Goal: Task Accomplishment & Management: Complete application form

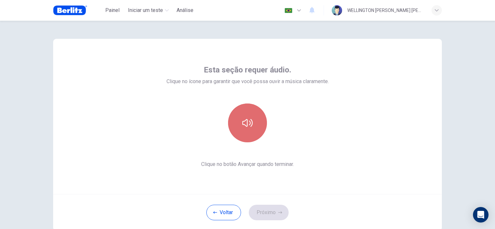
click at [242, 124] on icon "button" at bounding box center [247, 123] width 10 height 10
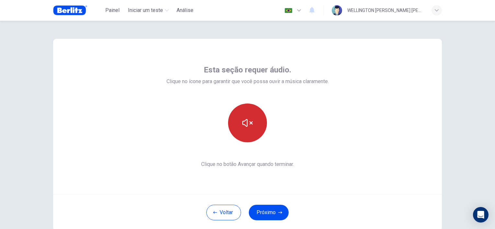
click at [242, 124] on icon "button" at bounding box center [247, 123] width 10 height 10
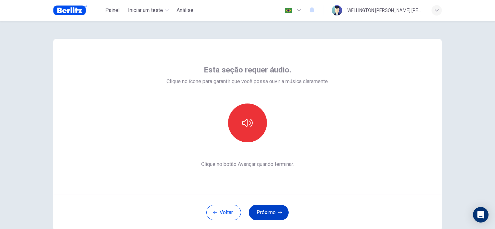
click at [272, 213] on button "Próximo" at bounding box center [269, 213] width 40 height 16
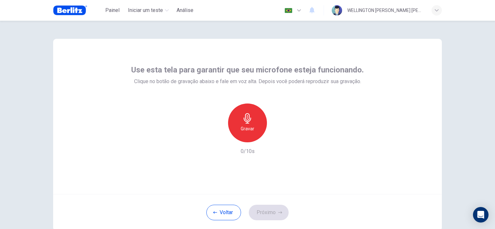
click at [246, 123] on icon "button" at bounding box center [247, 118] width 7 height 10
click at [276, 139] on icon "button" at bounding box center [277, 137] width 6 height 6
click at [269, 211] on button "Próximo" at bounding box center [269, 213] width 40 height 16
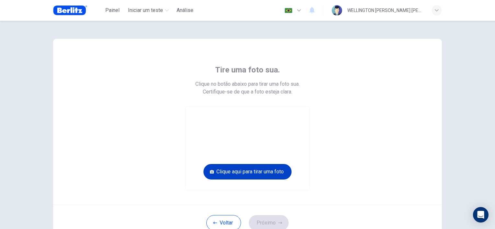
click at [264, 174] on button "Clique aqui para tirar uma foto" at bounding box center [247, 172] width 88 height 16
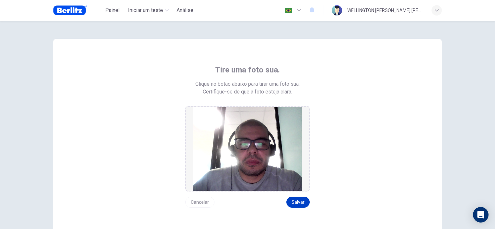
click at [300, 203] on button "Salvar" at bounding box center [297, 202] width 23 height 11
click at [296, 201] on button "Salvar" at bounding box center [297, 202] width 23 height 11
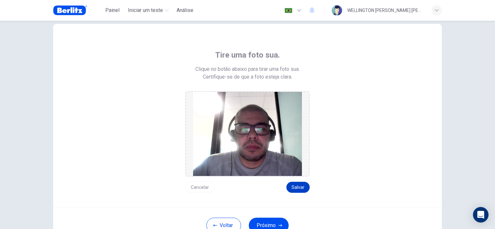
scroll to position [68, 0]
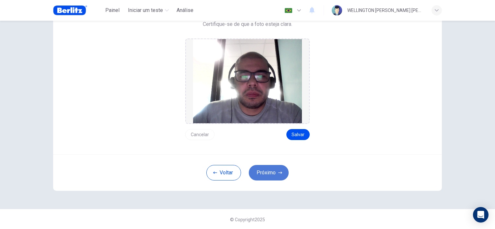
click at [270, 172] on button "Próximo" at bounding box center [269, 173] width 40 height 16
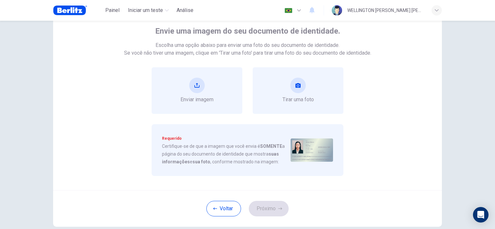
scroll to position [35, 0]
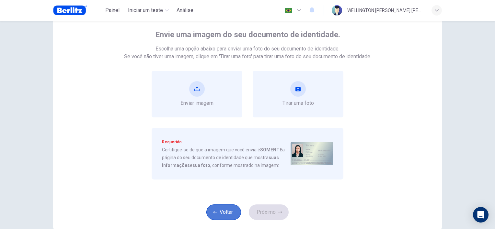
click at [224, 212] on button "Voltar" at bounding box center [223, 213] width 35 height 16
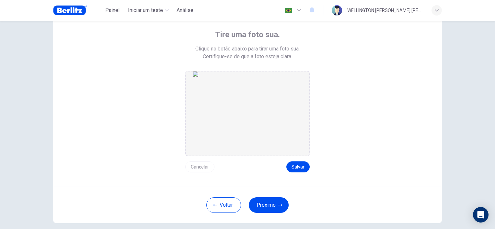
click at [198, 166] on button "Cancelar" at bounding box center [199, 167] width 29 height 11
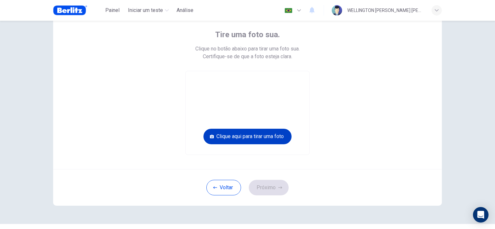
click at [258, 137] on button "Clique aqui para tirar uma foto" at bounding box center [247, 137] width 88 height 16
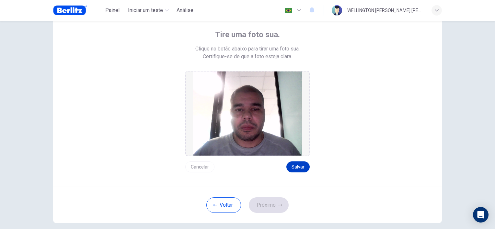
click at [296, 164] on button "Salvar" at bounding box center [297, 167] width 23 height 11
click at [266, 206] on button "Próximo" at bounding box center [269, 206] width 40 height 16
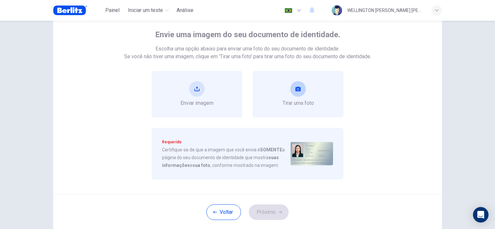
click at [300, 90] on button "take photo" at bounding box center [298, 89] width 16 height 16
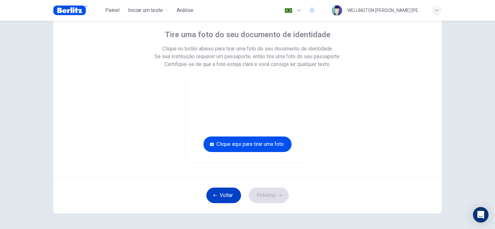
click at [220, 195] on button "Voltar" at bounding box center [223, 196] width 35 height 16
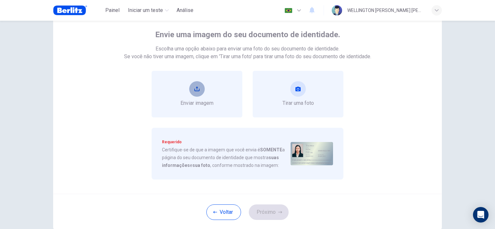
click at [198, 91] on button "upload" at bounding box center [197, 89] width 16 height 16
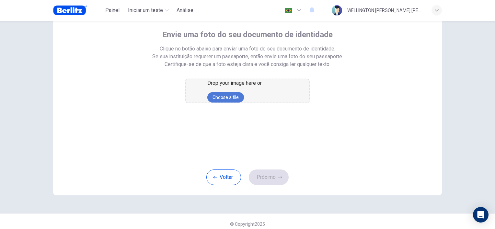
click at [237, 103] on button "Choose a file" at bounding box center [225, 97] width 37 height 10
click at [244, 103] on button "Choose a file" at bounding box center [225, 97] width 37 height 10
click at [240, 103] on button "Choose a file" at bounding box center [225, 97] width 37 height 10
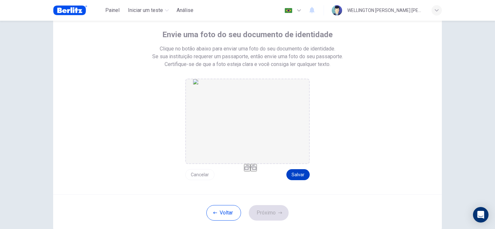
click at [296, 176] on button "Salvar" at bounding box center [297, 174] width 23 height 11
click at [274, 209] on button "Próximo" at bounding box center [269, 213] width 40 height 16
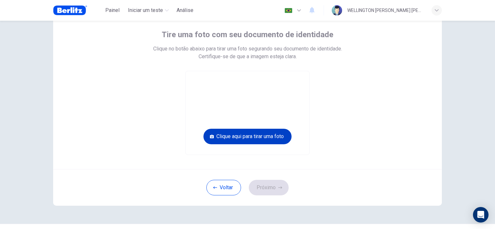
click at [260, 138] on button "Clique aqui para tirar uma foto" at bounding box center [247, 137] width 88 height 16
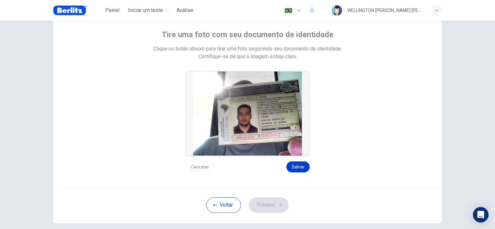
click at [298, 168] on button "Salvar" at bounding box center [297, 167] width 23 height 11
click at [266, 203] on button "Próximo" at bounding box center [269, 206] width 40 height 16
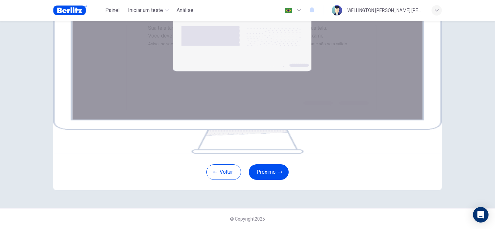
scroll to position [107, 0]
click at [265, 173] on button "Próximo" at bounding box center [269, 173] width 40 height 16
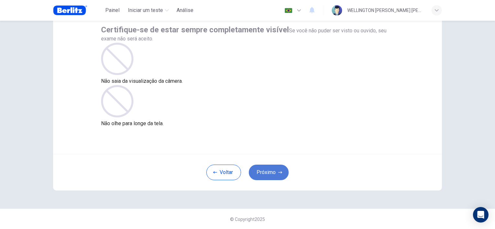
click at [270, 173] on button "Próximo" at bounding box center [269, 173] width 40 height 16
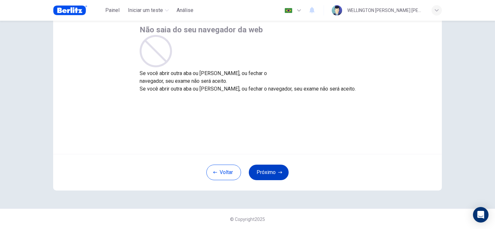
click at [269, 173] on button "Próximo" at bounding box center [269, 173] width 40 height 16
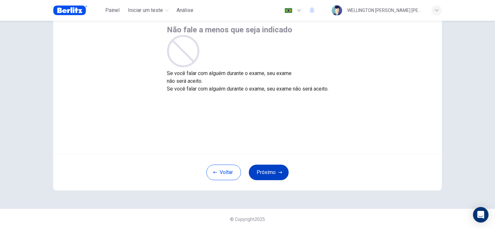
click at [269, 173] on button "Próximo" at bounding box center [269, 173] width 40 height 16
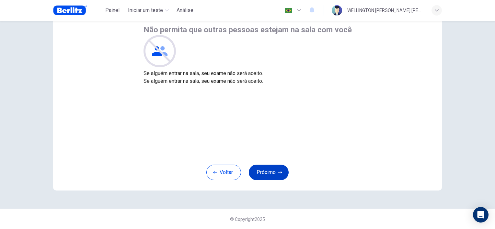
click at [269, 173] on button "Próximo" at bounding box center [269, 173] width 40 height 16
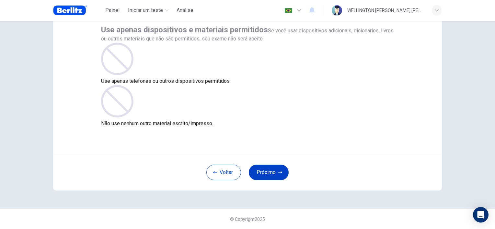
click at [268, 174] on button "Próximo" at bounding box center [269, 173] width 40 height 16
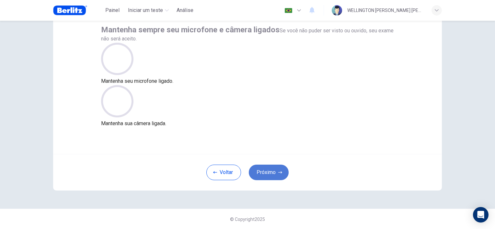
click at [268, 174] on button "Próximo" at bounding box center [269, 173] width 40 height 16
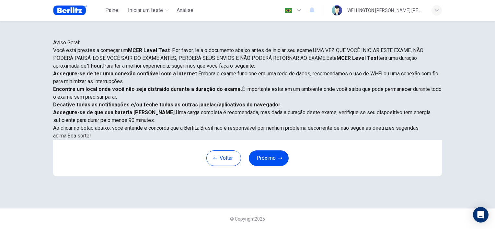
scroll to position [30, 0]
click at [267, 166] on button "Próximo" at bounding box center [269, 159] width 40 height 16
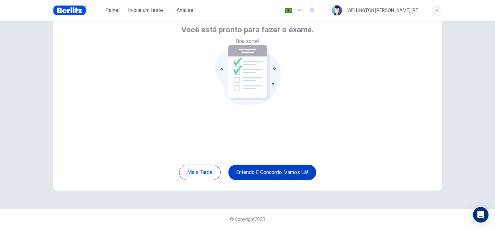
click at [273, 171] on button "Entendo e concordo. Vamos lá!" at bounding box center [272, 173] width 88 height 16
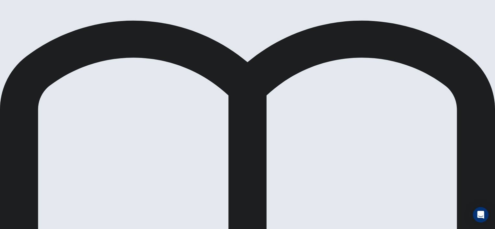
scroll to position [63, 0]
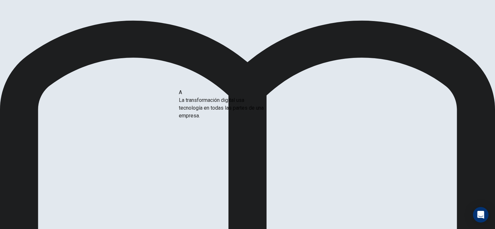
drag, startPoint x: 115, startPoint y: 102, endPoint x: 234, endPoint y: 108, distance: 118.7
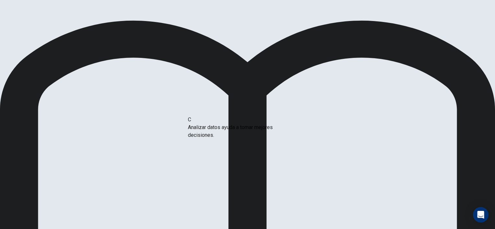
drag, startPoint x: 113, startPoint y: 121, endPoint x: 238, endPoint y: 128, distance: 125.6
drag, startPoint x: 110, startPoint y: 130, endPoint x: 249, endPoint y: 152, distance: 141.0
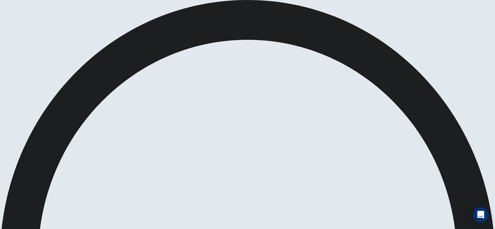
scroll to position [97, 0]
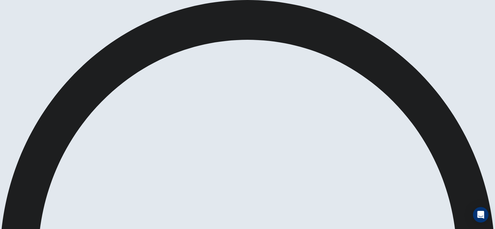
drag, startPoint x: 318, startPoint y: 16, endPoint x: 340, endPoint y: 16, distance: 22.0
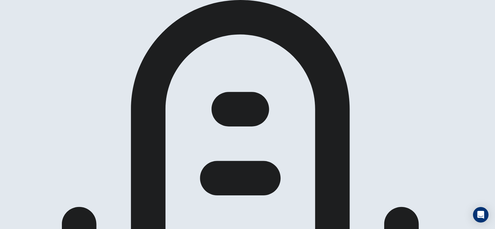
scroll to position [32, 0]
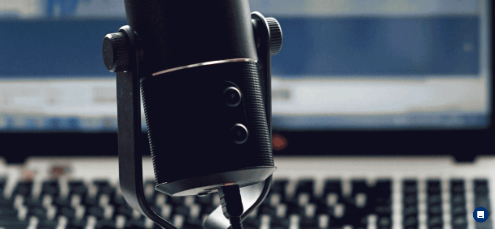
scroll to position [0, 0]
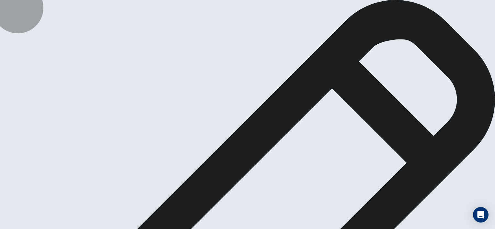
drag, startPoint x: 285, startPoint y: 65, endPoint x: 246, endPoint y: 64, distance: 39.5
type textarea "**********"
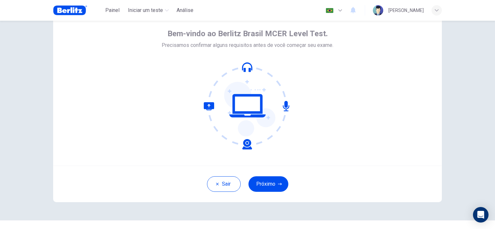
scroll to position [32, 0]
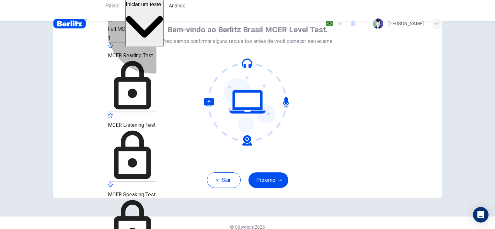
click at [153, 31] on span "Full MCER Level Test" at bounding box center [132, 29] width 49 height 6
click at [156, 28] on span "Full MCER Level Test" at bounding box center [132, 29] width 49 height 6
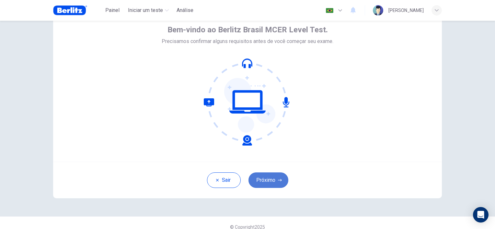
click at [269, 181] on button "Próximo" at bounding box center [268, 181] width 40 height 16
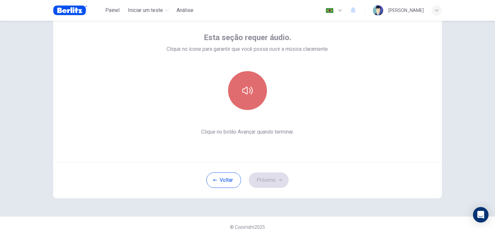
click at [245, 89] on icon "button" at bounding box center [247, 91] width 10 height 10
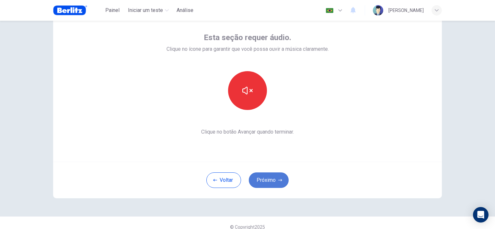
click at [273, 182] on button "Próximo" at bounding box center [269, 181] width 40 height 16
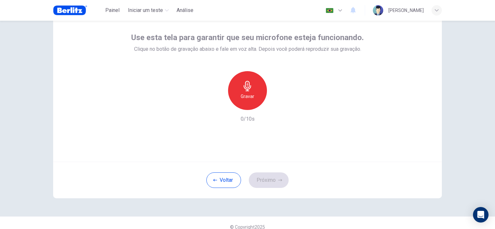
click at [244, 88] on icon "button" at bounding box center [247, 86] width 10 height 10
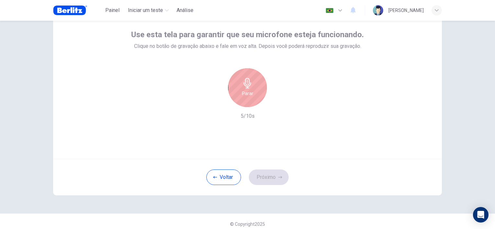
scroll to position [40, 0]
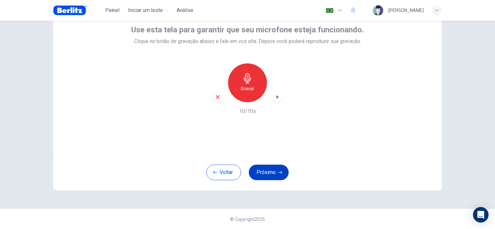
click at [270, 175] on button "Próximo" at bounding box center [269, 173] width 40 height 16
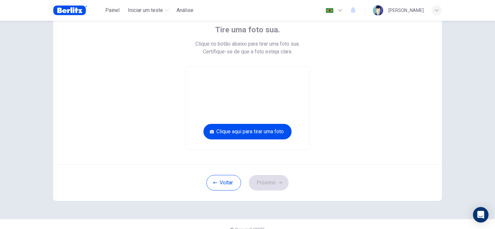
click at [435, 9] on icon "button" at bounding box center [437, 10] width 4 height 4
click at [435, 229] on div at bounding box center [247, 229] width 495 height 0
click at [115, 9] on span "Painel" at bounding box center [112, 10] width 14 height 8
